Goal: Task Accomplishment & Management: Manage account settings

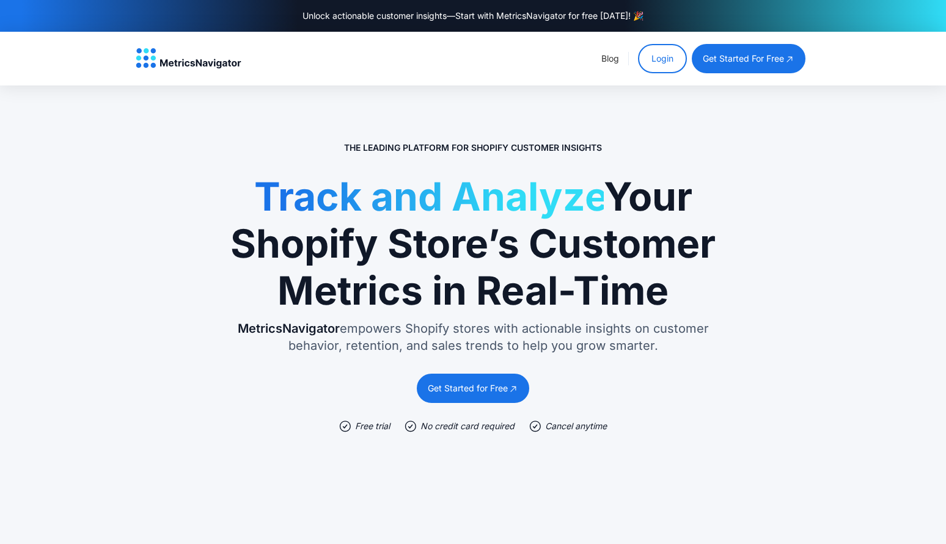
click at [662, 56] on link "Login" at bounding box center [662, 58] width 49 height 29
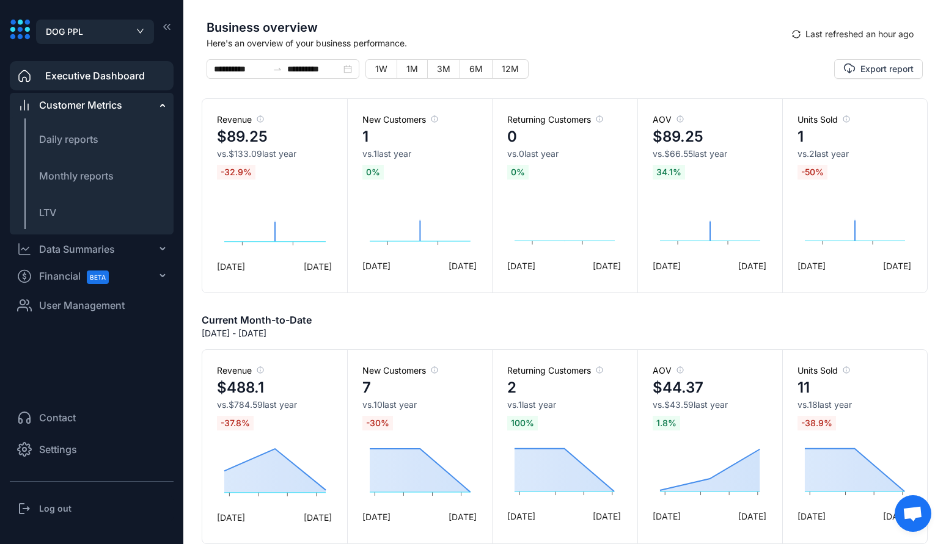
click at [67, 312] on span "User Management" at bounding box center [82, 305] width 86 height 15
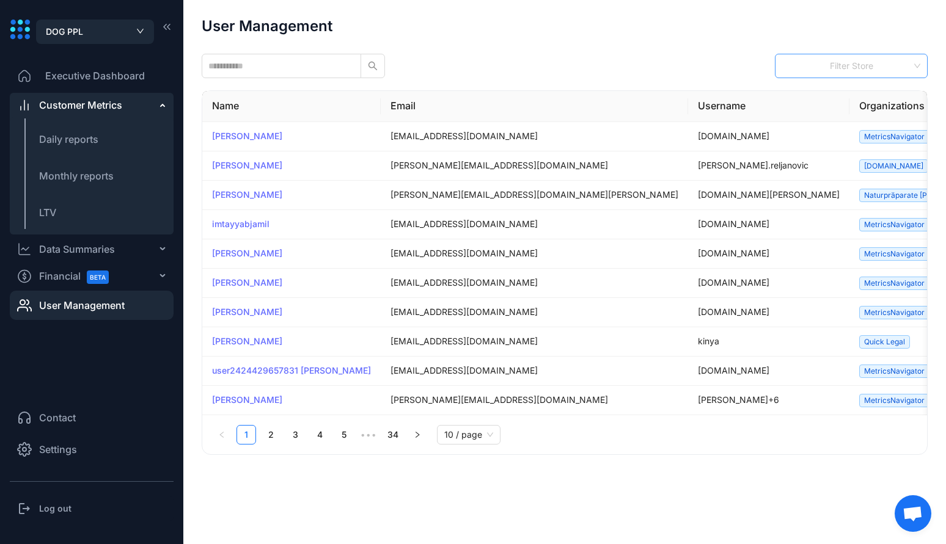
click at [896, 72] on div "Filter Store" at bounding box center [851, 66] width 153 height 24
click at [578, 37] on div "User Management Filter Store Name Email Username Organizations Integrations Act…" at bounding box center [565, 236] width 726 height 437
click at [272, 60] on input "text" at bounding box center [276, 65] width 136 height 13
click at [277, 431] on link "2" at bounding box center [270, 435] width 18 height 18
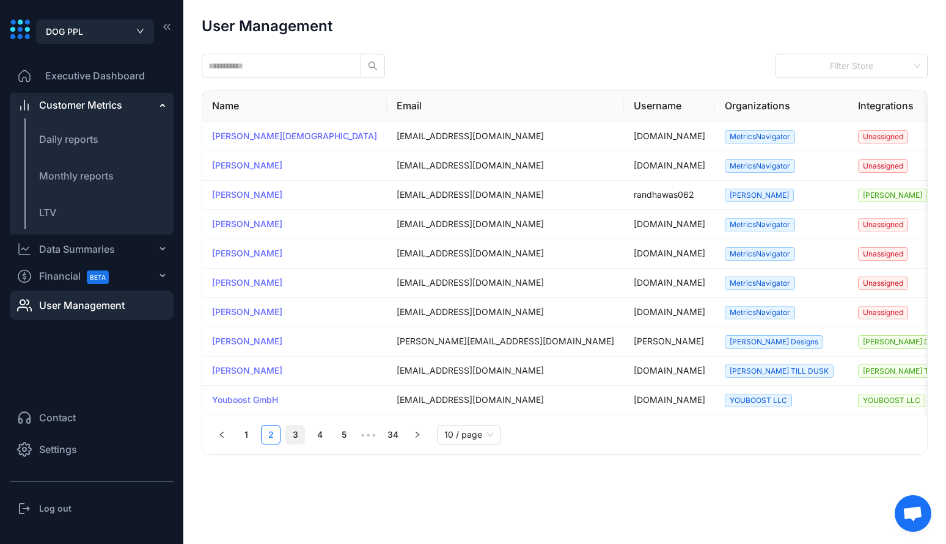
click at [289, 436] on link "3" at bounding box center [295, 435] width 18 height 18
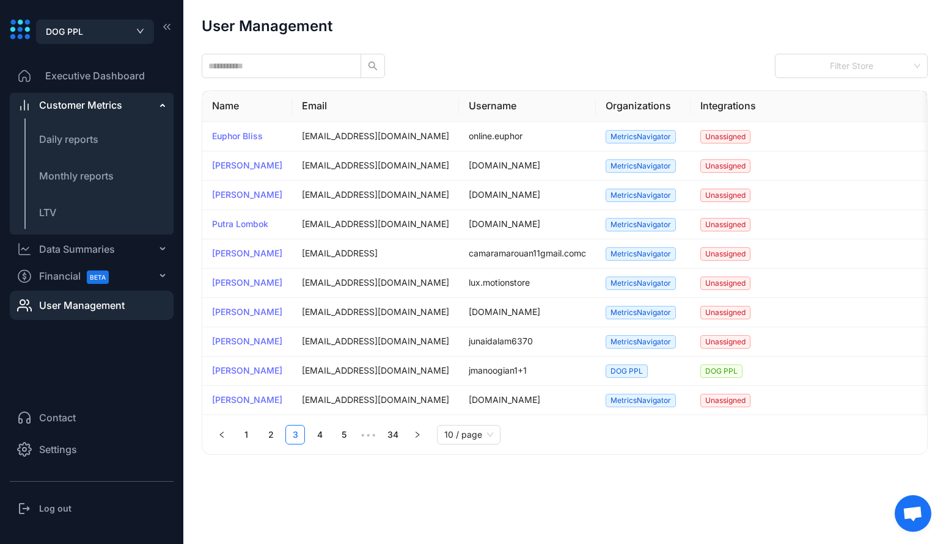
click at [329, 436] on ul "1 2 3 4 5 ••• 34 10 / page" at bounding box center [564, 435] width 705 height 20
click at [319, 436] on link "4" at bounding box center [319, 435] width 18 height 18
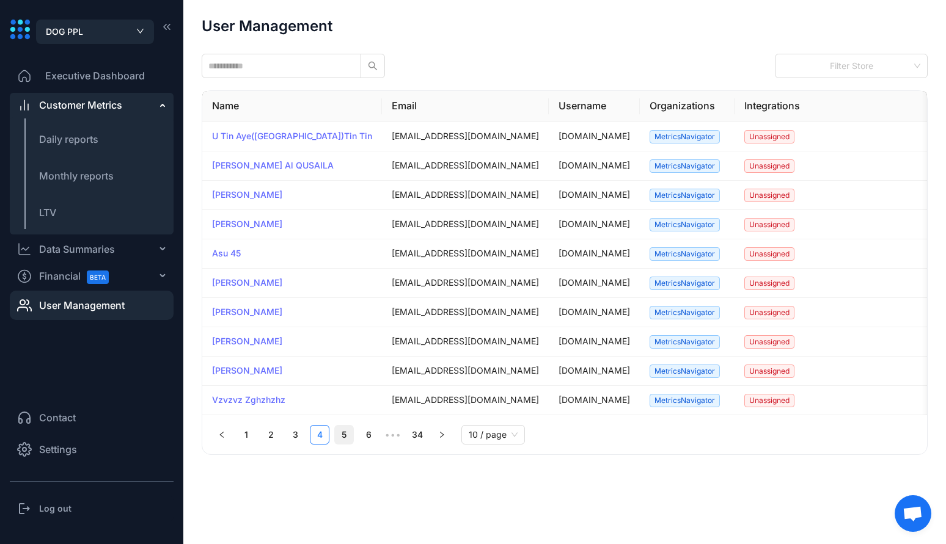
click at [337, 436] on link "5" at bounding box center [344, 435] width 18 height 18
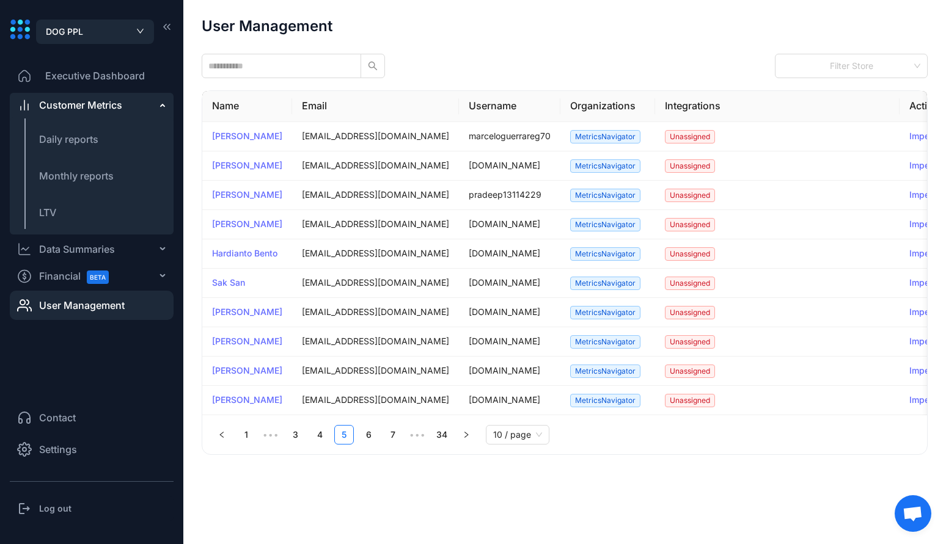
click at [357, 436] on ul "1 ••• 3 4 5 6 7 ••• 34 10 / page" at bounding box center [564, 435] width 705 height 20
click at [370, 436] on link "6" at bounding box center [368, 435] width 18 height 18
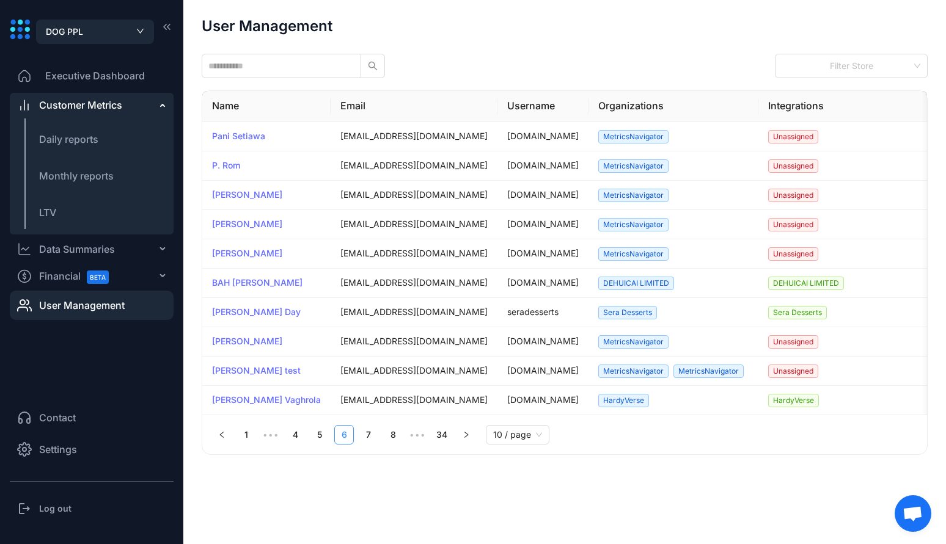
click at [370, 436] on link "7" at bounding box center [368, 435] width 18 height 18
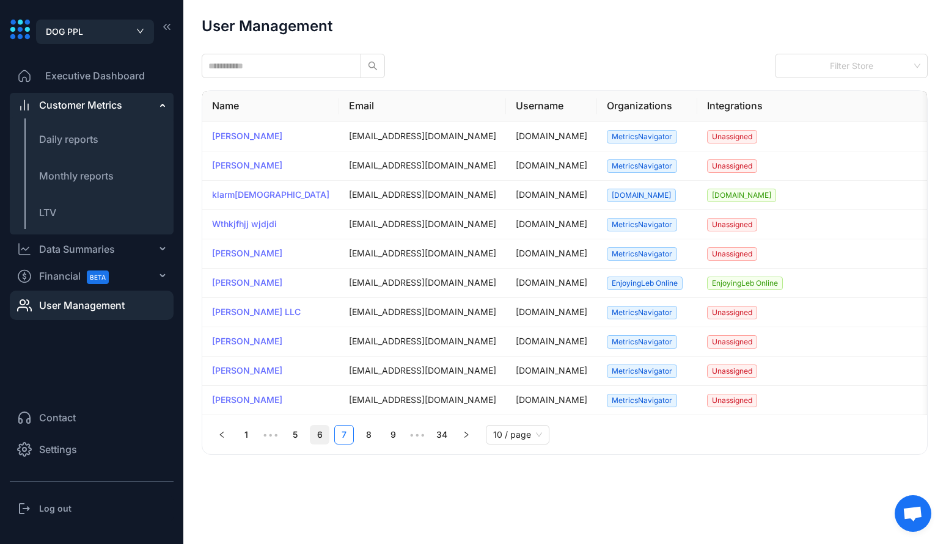
click at [370, 436] on link "8" at bounding box center [368, 435] width 18 height 18
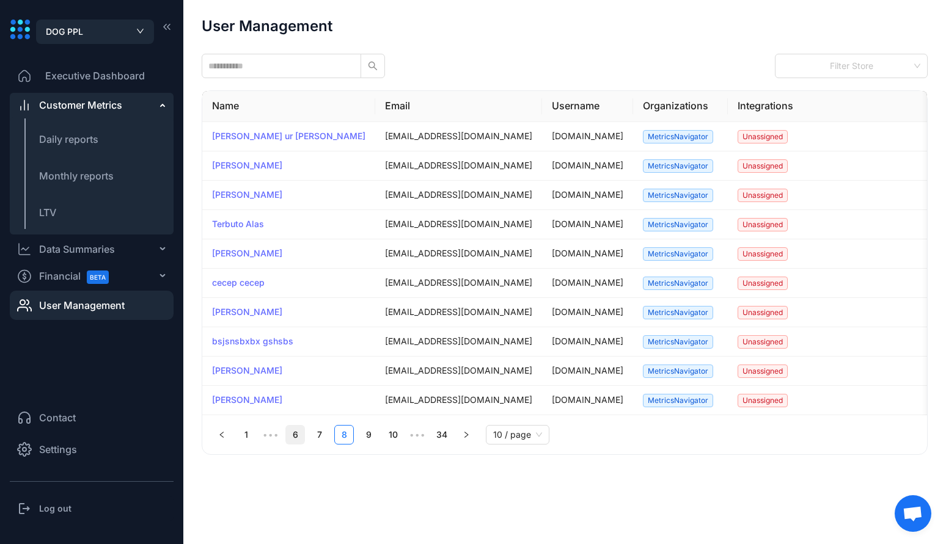
click at [370, 436] on link "9" at bounding box center [368, 435] width 18 height 18
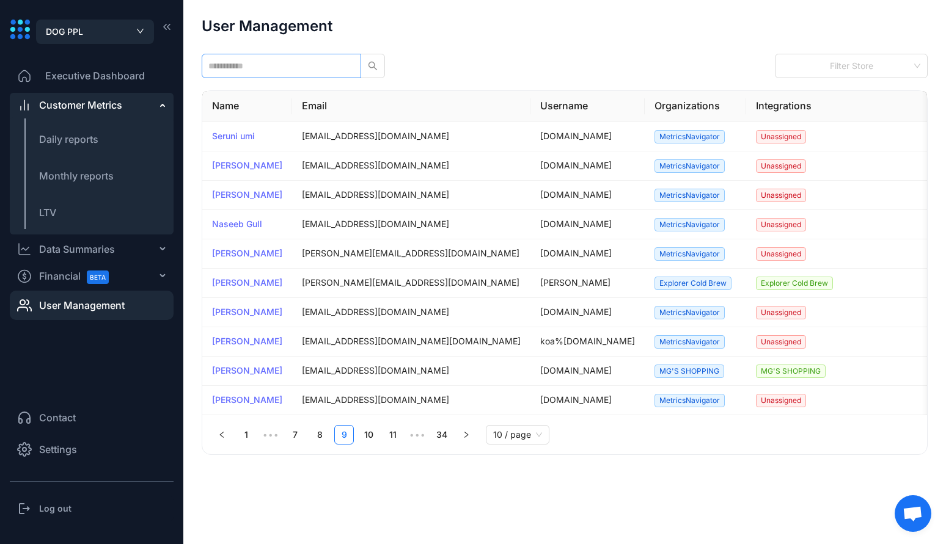
click at [236, 75] on span at bounding box center [281, 66] width 159 height 24
type input "****"
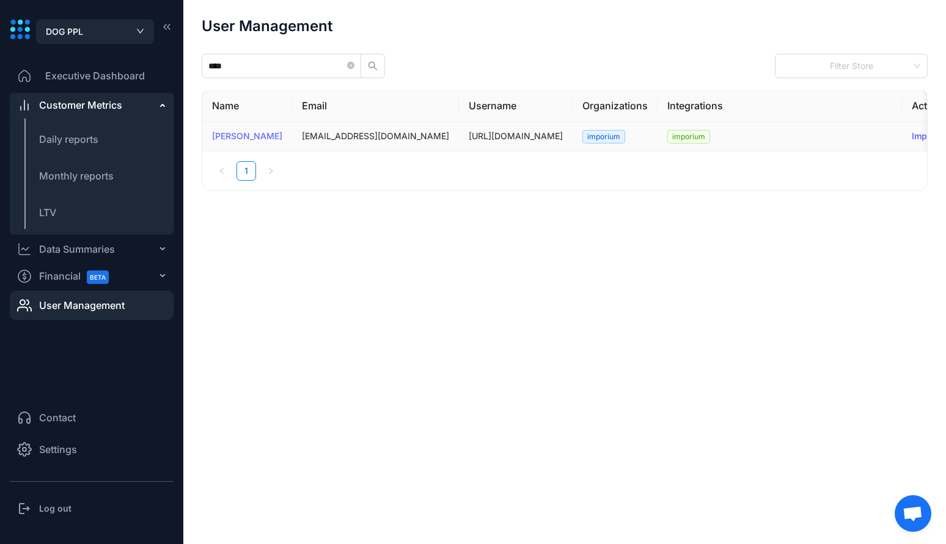
click at [911, 134] on link "Impersonation" at bounding box center [940, 136] width 58 height 10
